Goal: Find specific page/section: Find specific page/section

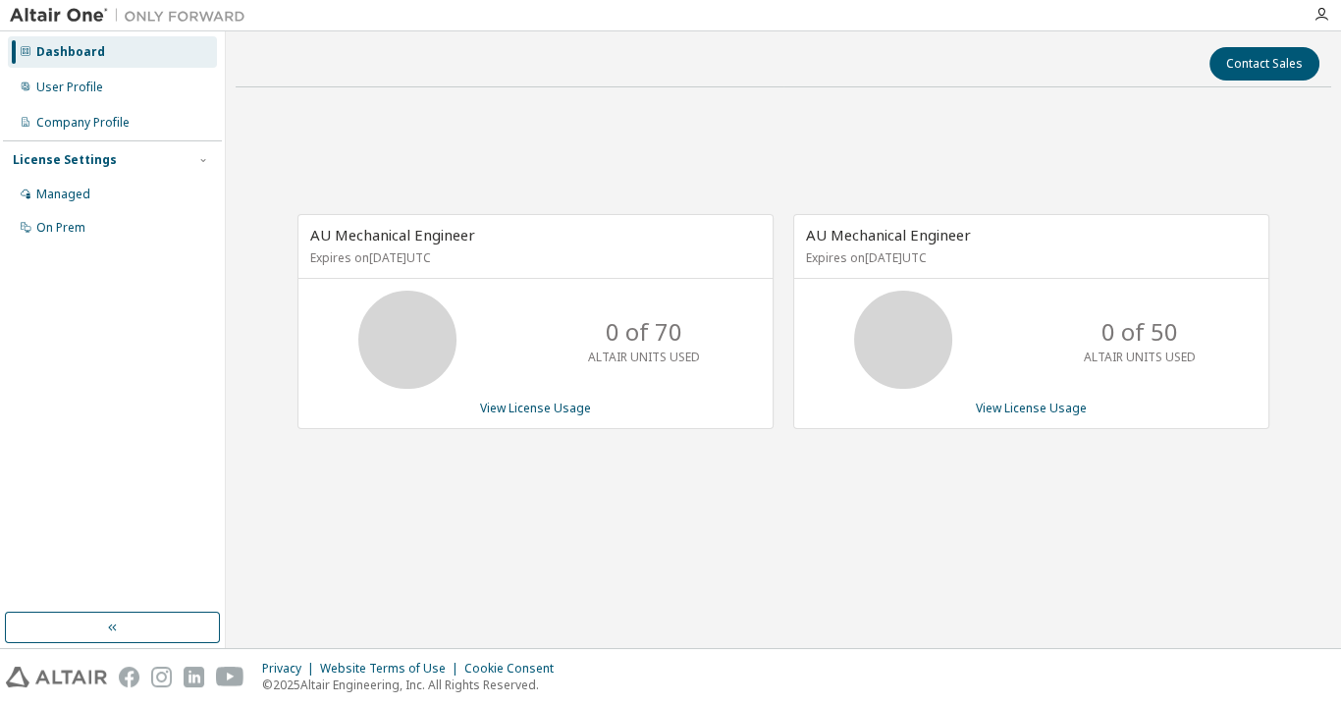
click at [870, 593] on div "Contact Sales AU Mechanical Engineer Expires on [DATE] UTC 0 of 70 ALTAIR UNITS…" at bounding box center [784, 339] width 1096 height 597
